Goal: Task Accomplishment & Management: Manage account settings

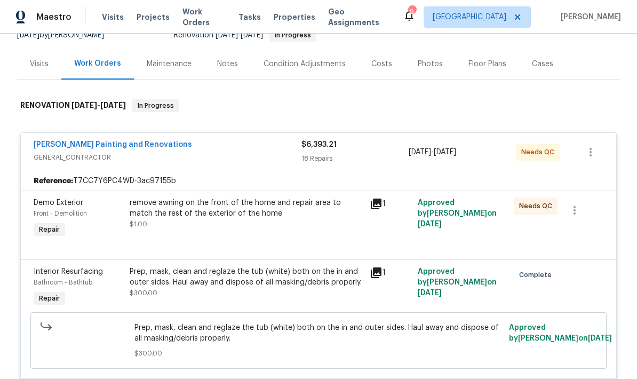
scroll to position [112, 0]
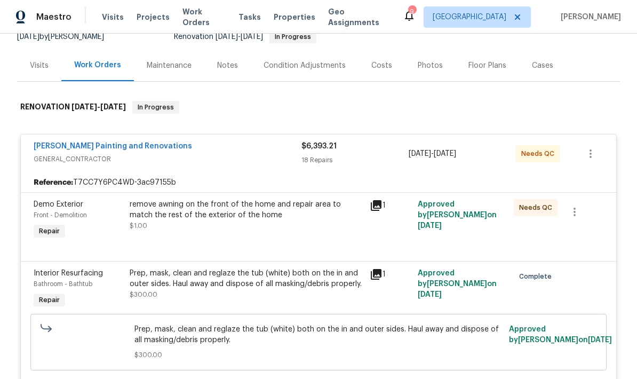
click at [292, 220] on div "remove awning on the front of the home and repair area to match the rest of the…" at bounding box center [247, 215] width 234 height 32
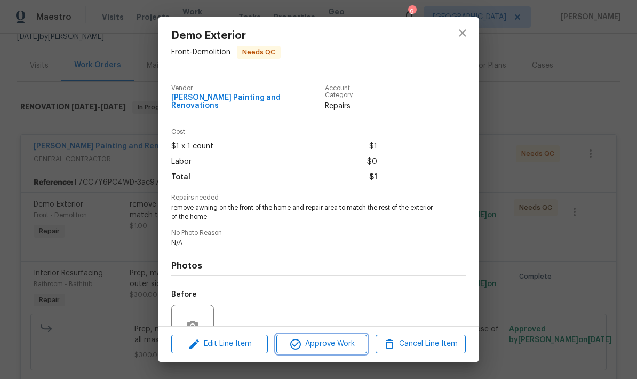
click at [330, 340] on span "Approve Work" at bounding box center [322, 343] width 84 height 13
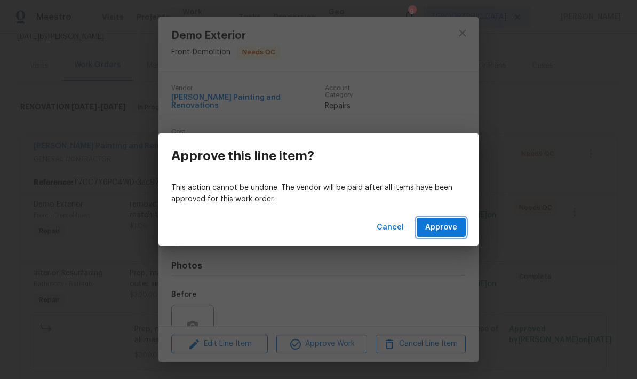
click at [443, 219] on button "Approve" at bounding box center [441, 228] width 49 height 20
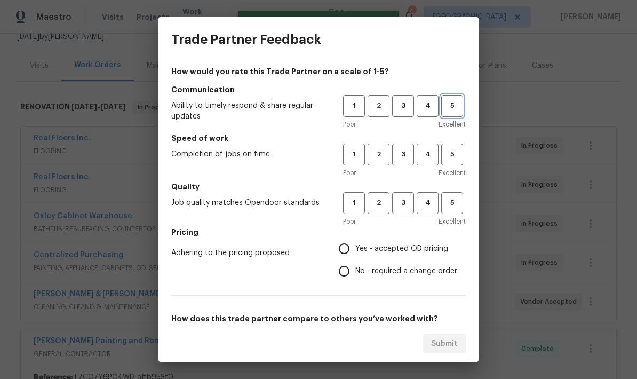
click at [461, 101] on span "5" at bounding box center [452, 106] width 20 height 12
click at [454, 155] on span "5" at bounding box center [452, 154] width 20 height 12
click at [451, 208] on span "5" at bounding box center [452, 203] width 20 height 12
click at [342, 250] on input "Yes - accepted OD pricing" at bounding box center [344, 248] width 22 height 22
radio input "true"
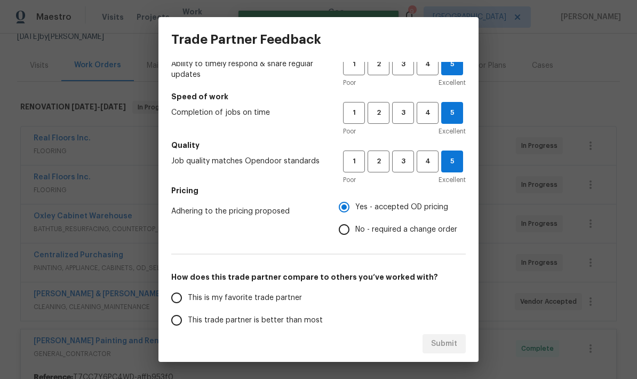
scroll to position [117, 0]
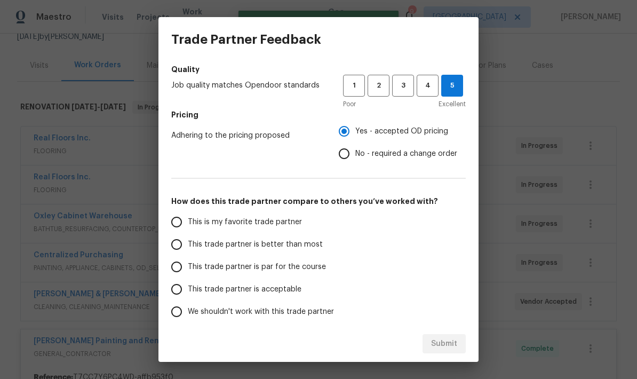
click at [183, 221] on input "This is my favorite trade partner" at bounding box center [176, 222] width 22 height 22
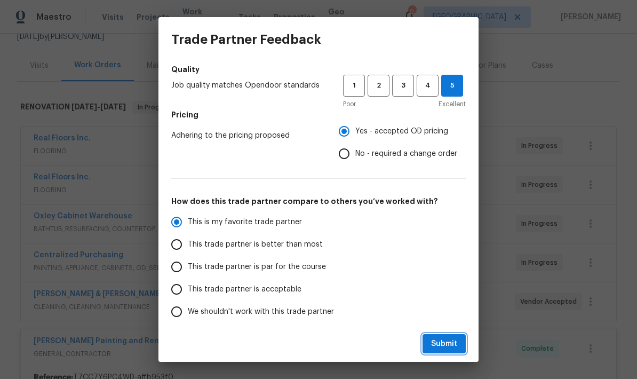
click at [457, 348] on button "Submit" at bounding box center [444, 344] width 43 height 20
radio input "true"
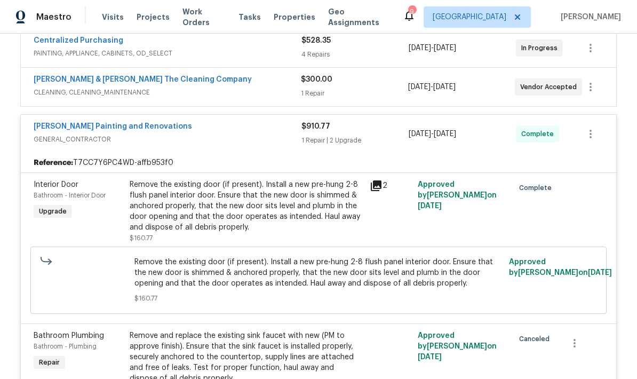
scroll to position [328, 0]
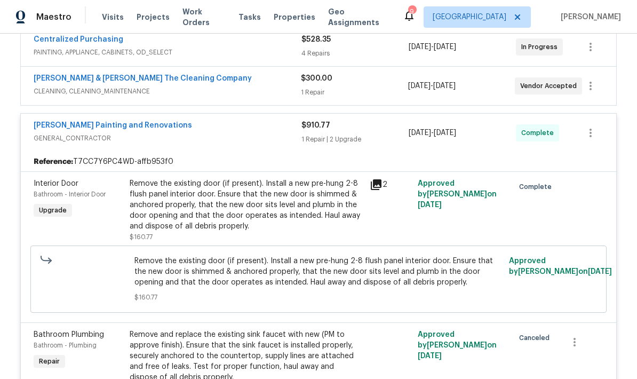
click at [92, 128] on link "[PERSON_NAME] Painting and Renovations" at bounding box center [113, 125] width 158 height 7
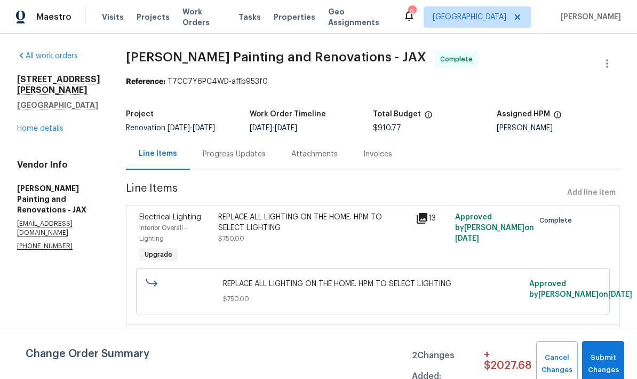
click at [48, 125] on link "Home details" at bounding box center [40, 128] width 46 height 7
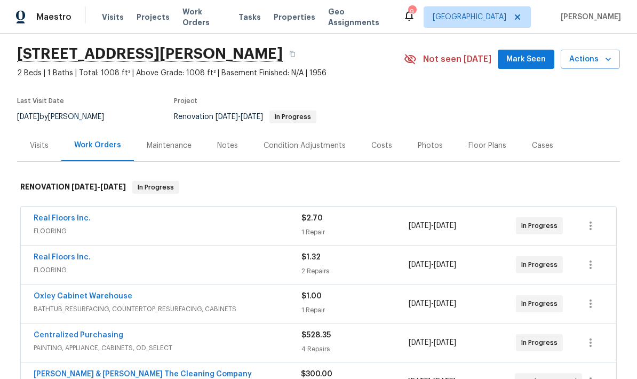
scroll to position [33, 0]
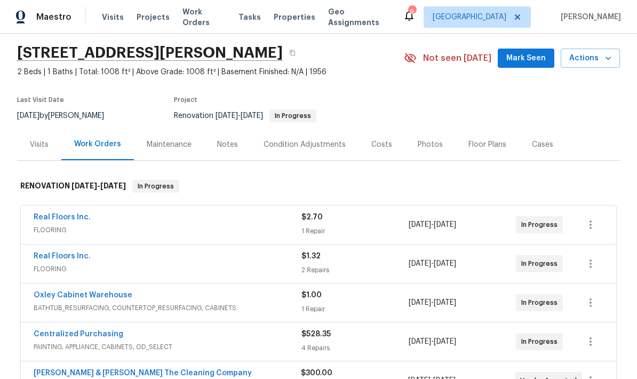
click at [107, 212] on div "Real Floors Inc." at bounding box center [168, 218] width 268 height 13
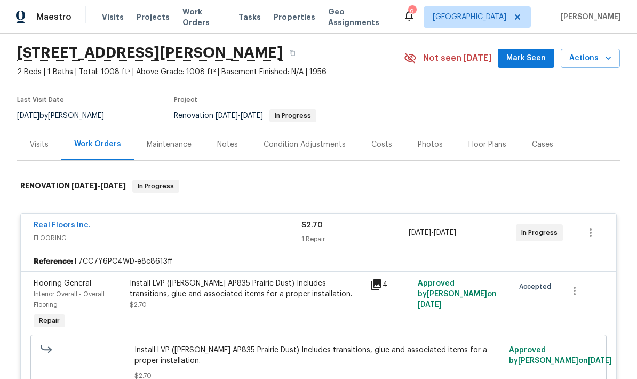
click at [266, 275] on div "Install LVP ([PERSON_NAME] AP835 Prairie Dust) Includes transitions, glue and a…" at bounding box center [246, 305] width 240 height 60
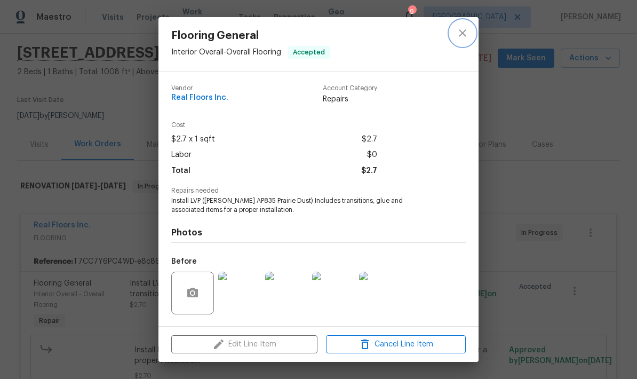
click at [459, 36] on icon "close" at bounding box center [462, 32] width 7 height 7
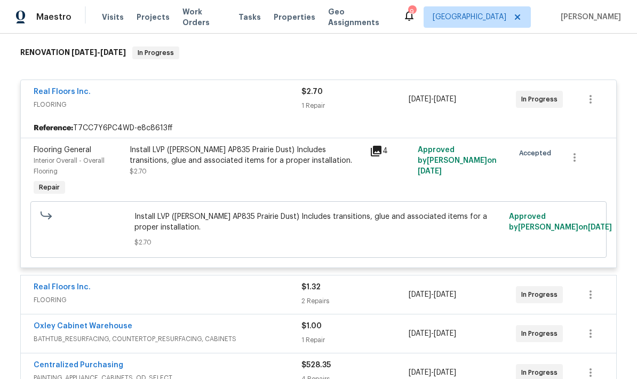
scroll to position [175, 0]
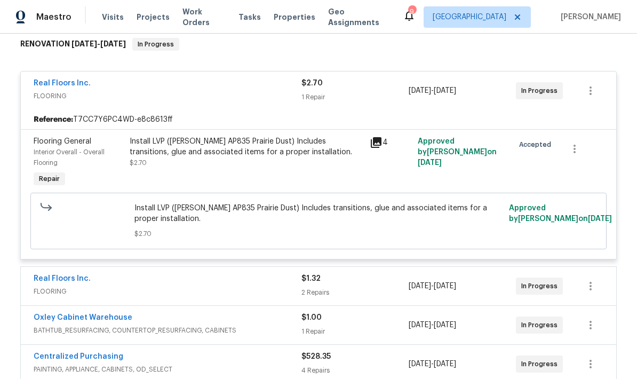
click at [62, 275] on link "Real Floors Inc." at bounding box center [62, 278] width 57 height 7
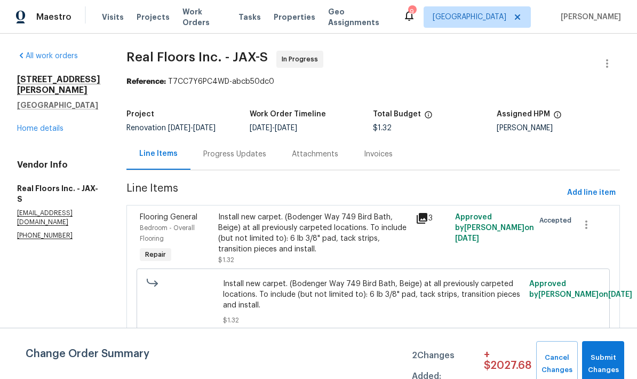
click at [302, 301] on span "Install new carpet. (Bodenger Way 749 Bird Bath, Beige) at all previously carpe…" at bounding box center [373, 295] width 300 height 32
click at [309, 244] on div "Install new carpet. (Bodenger Way 749 Bird Bath, Beige) at all previously carpe…" at bounding box center [313, 233] width 191 height 43
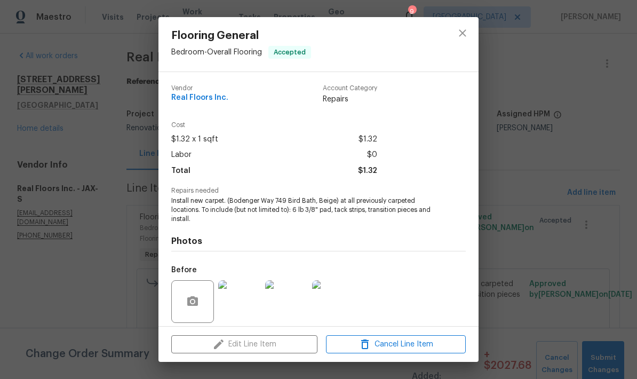
click at [266, 343] on div "Edit Line Item Cancel Line Item" at bounding box center [318, 345] width 320 height 36
click at [271, 342] on div "Edit Line Item Cancel Line Item" at bounding box center [318, 345] width 320 height 36
click at [271, 341] on div "Edit Line Item Cancel Line Item" at bounding box center [318, 345] width 320 height 36
click at [272, 346] on div "Edit Line Item Cancel Line Item" at bounding box center [318, 345] width 320 height 36
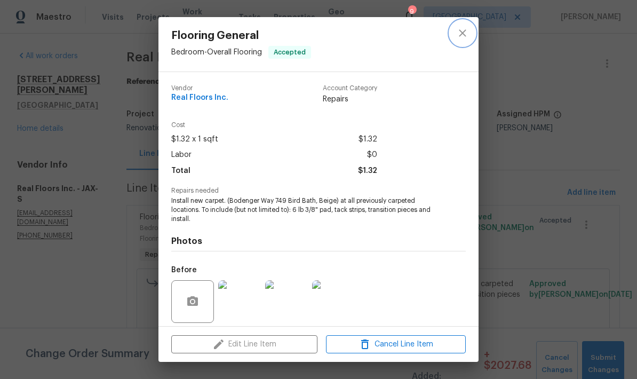
click at [459, 39] on button "close" at bounding box center [463, 33] width 26 height 26
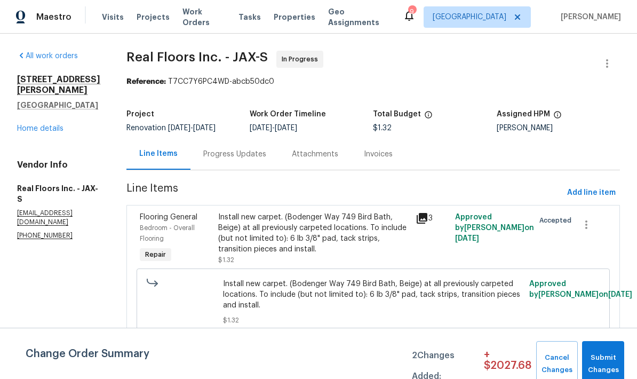
click at [62, 125] on link "Home details" at bounding box center [40, 128] width 46 height 7
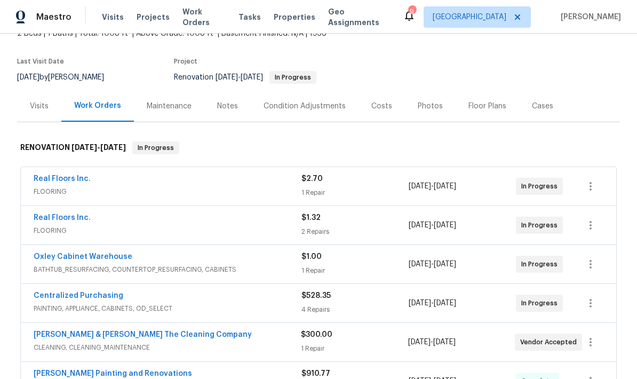
click at [375, 107] on div "Costs" at bounding box center [381, 106] width 21 height 11
